Goal: Find specific page/section

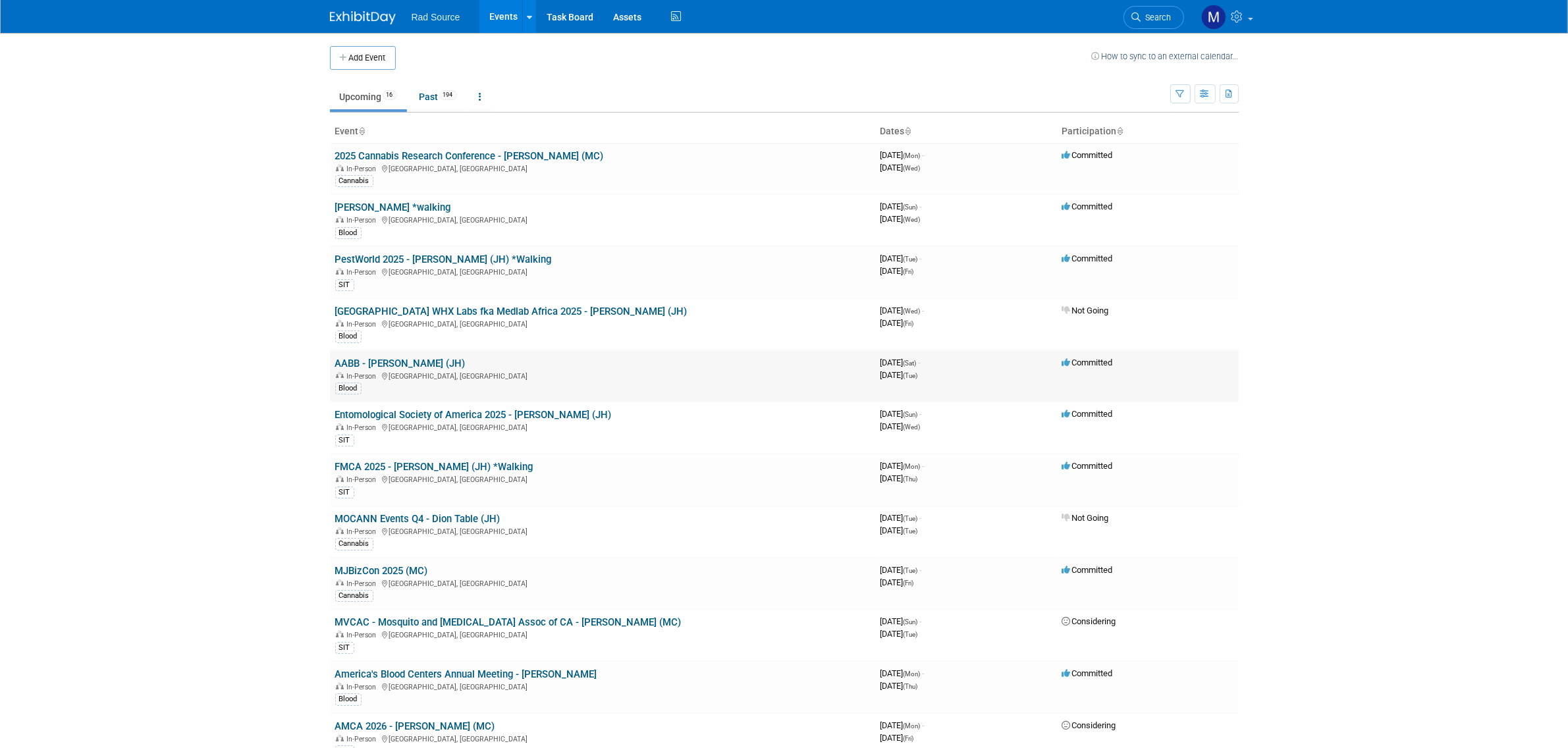
click at [386, 361] on link "AABB - [PERSON_NAME] (JH)" at bounding box center [400, 363] width 131 height 12
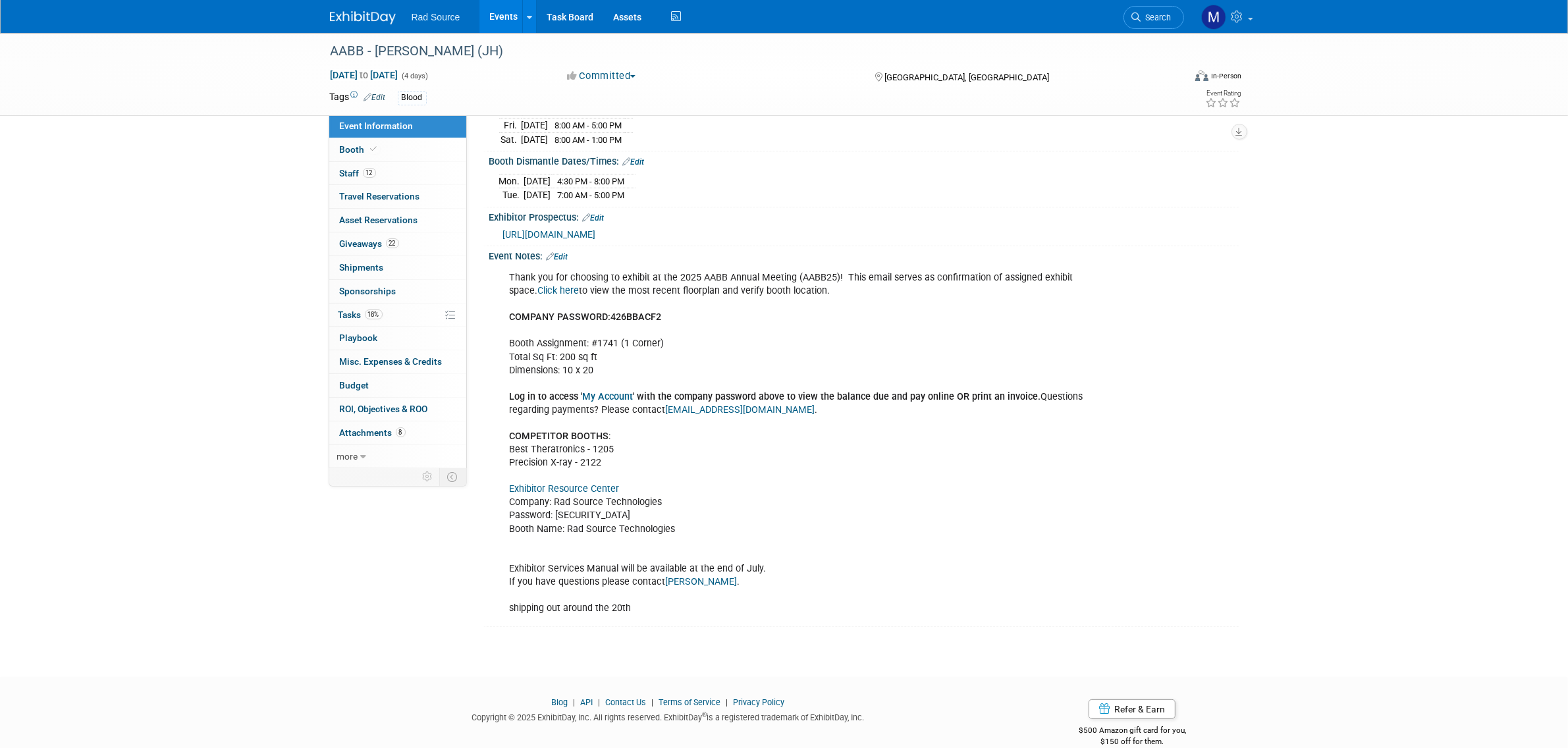
scroll to position [273, 0]
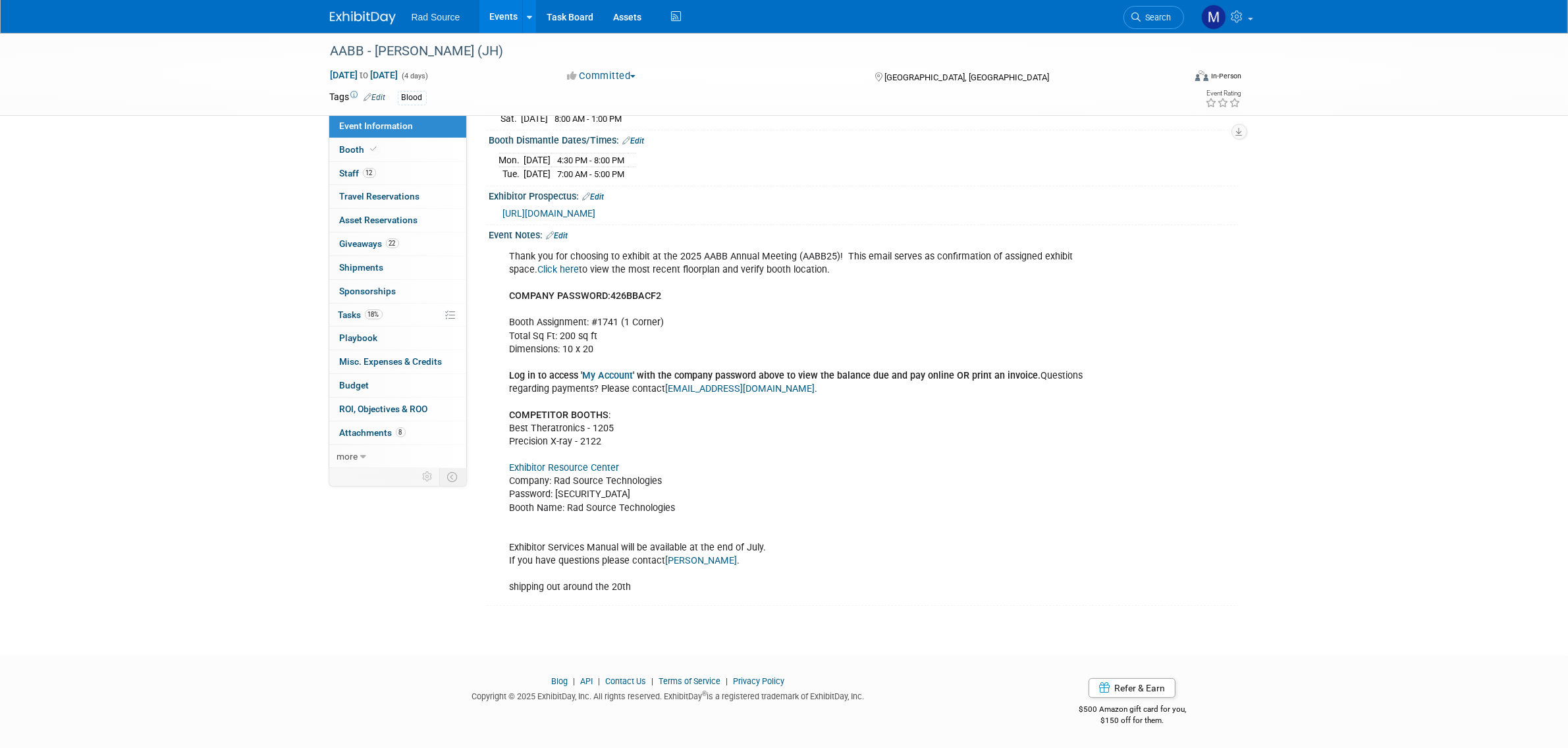
click at [596, 465] on link "Exhibitor Resource Center" at bounding box center [565, 468] width 110 height 11
click at [347, 17] on img at bounding box center [363, 18] width 66 height 13
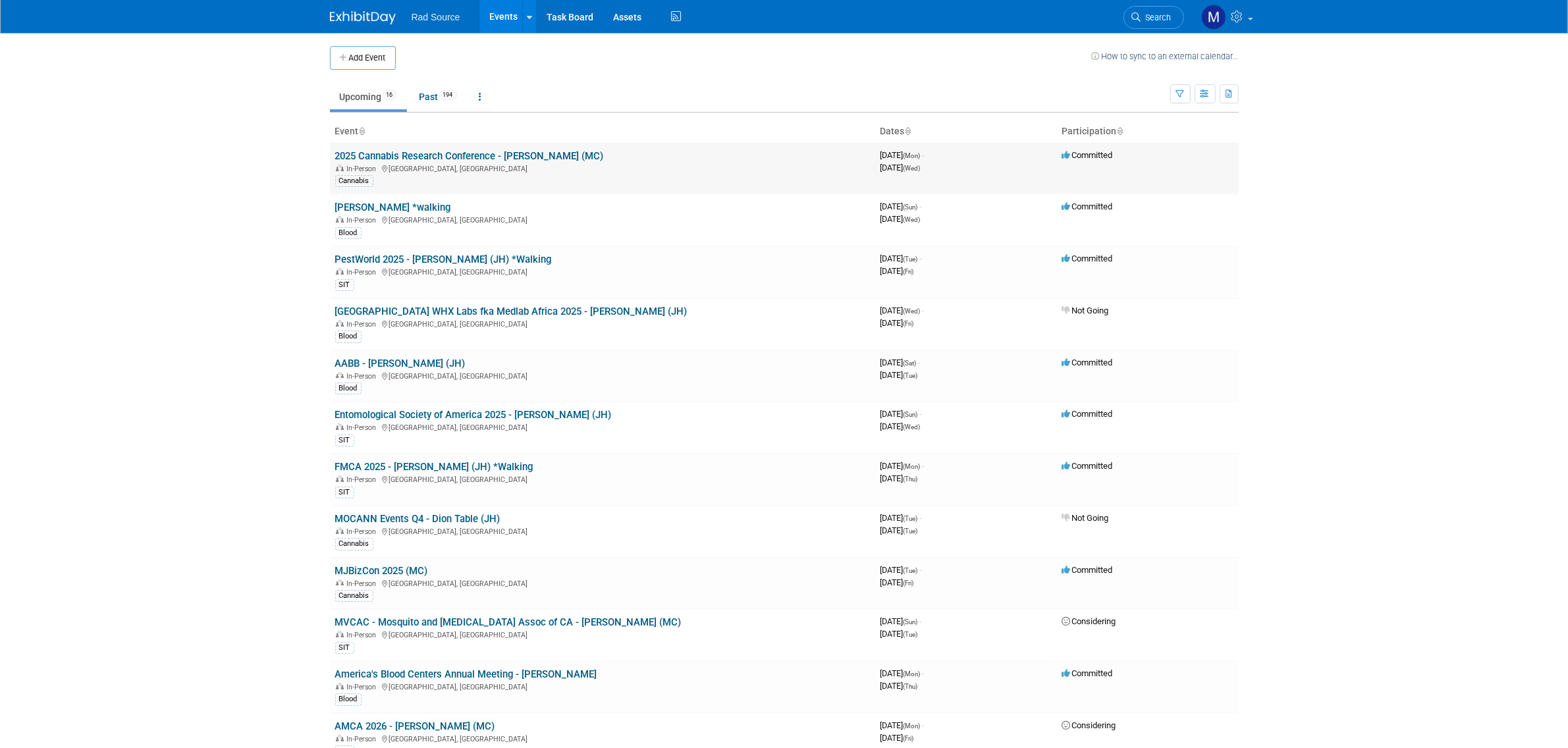
click at [397, 153] on link "2025 Cannabis Research Conference - [PERSON_NAME] (MC)" at bounding box center [469, 156] width 269 height 12
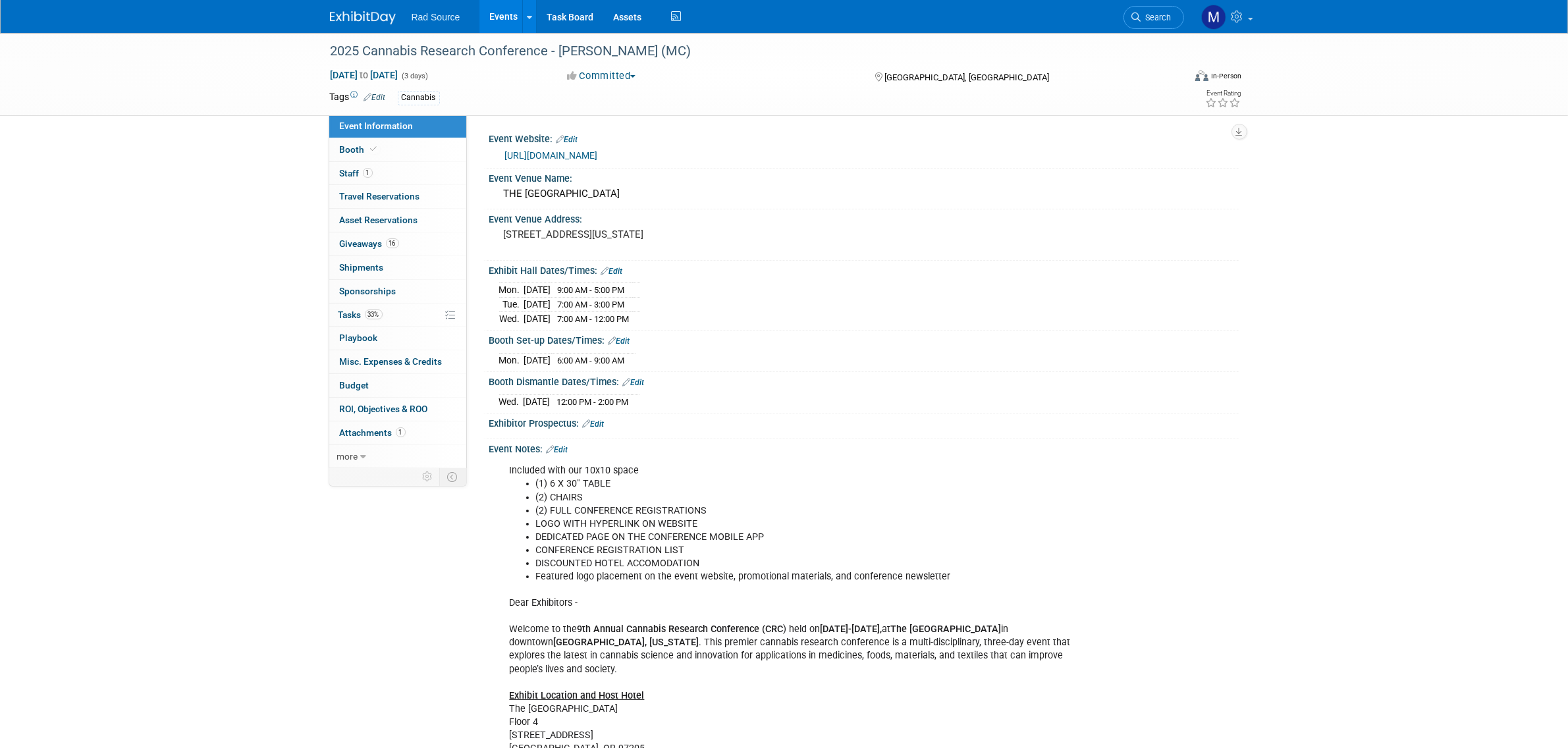
click at [598, 156] on link "https://www.cannabisresearchconference.net/" at bounding box center [552, 155] width 93 height 11
